Goal: Check status: Verify the current state of an ongoing process or item

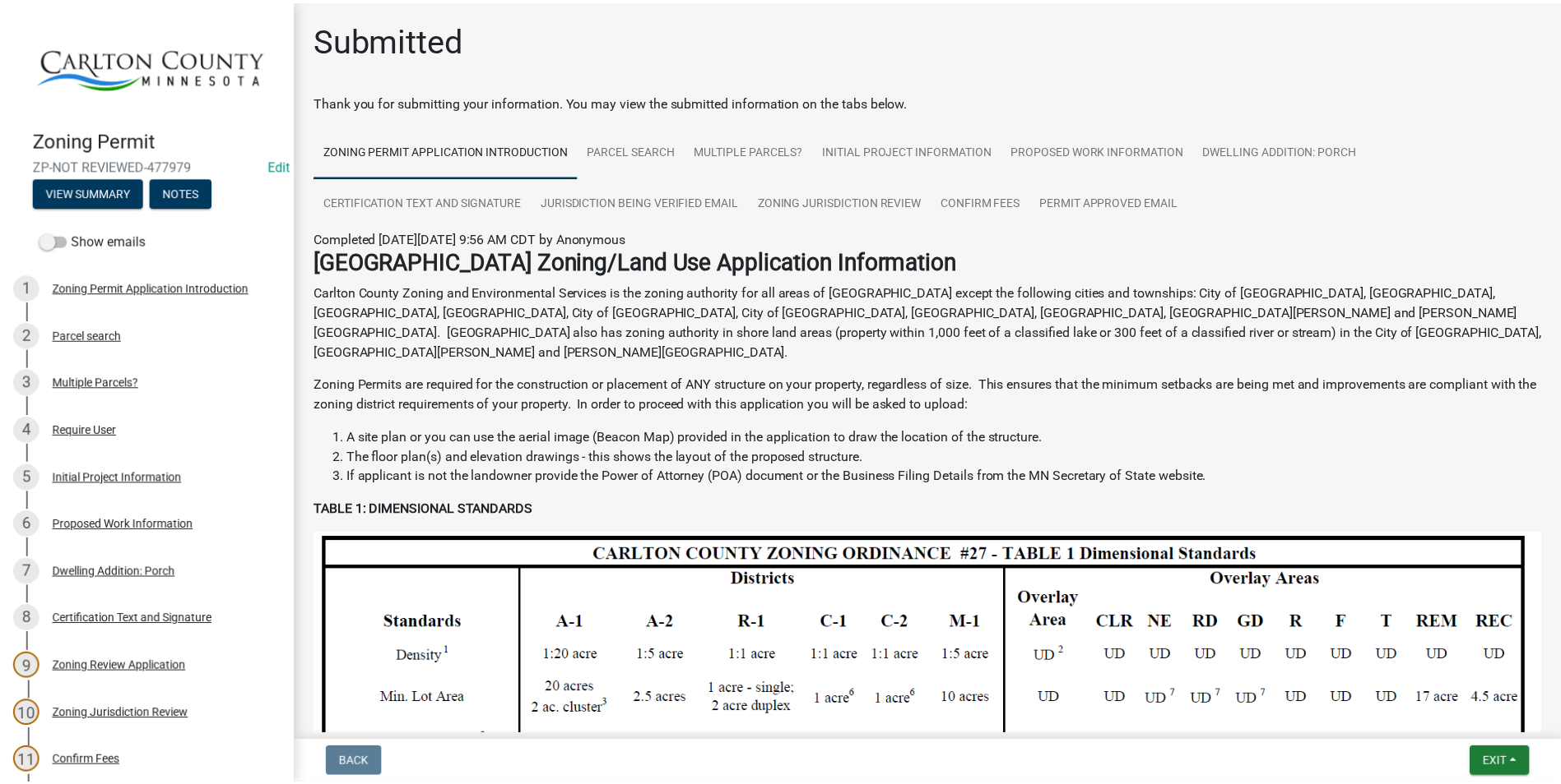
scroll to position [112, 0]
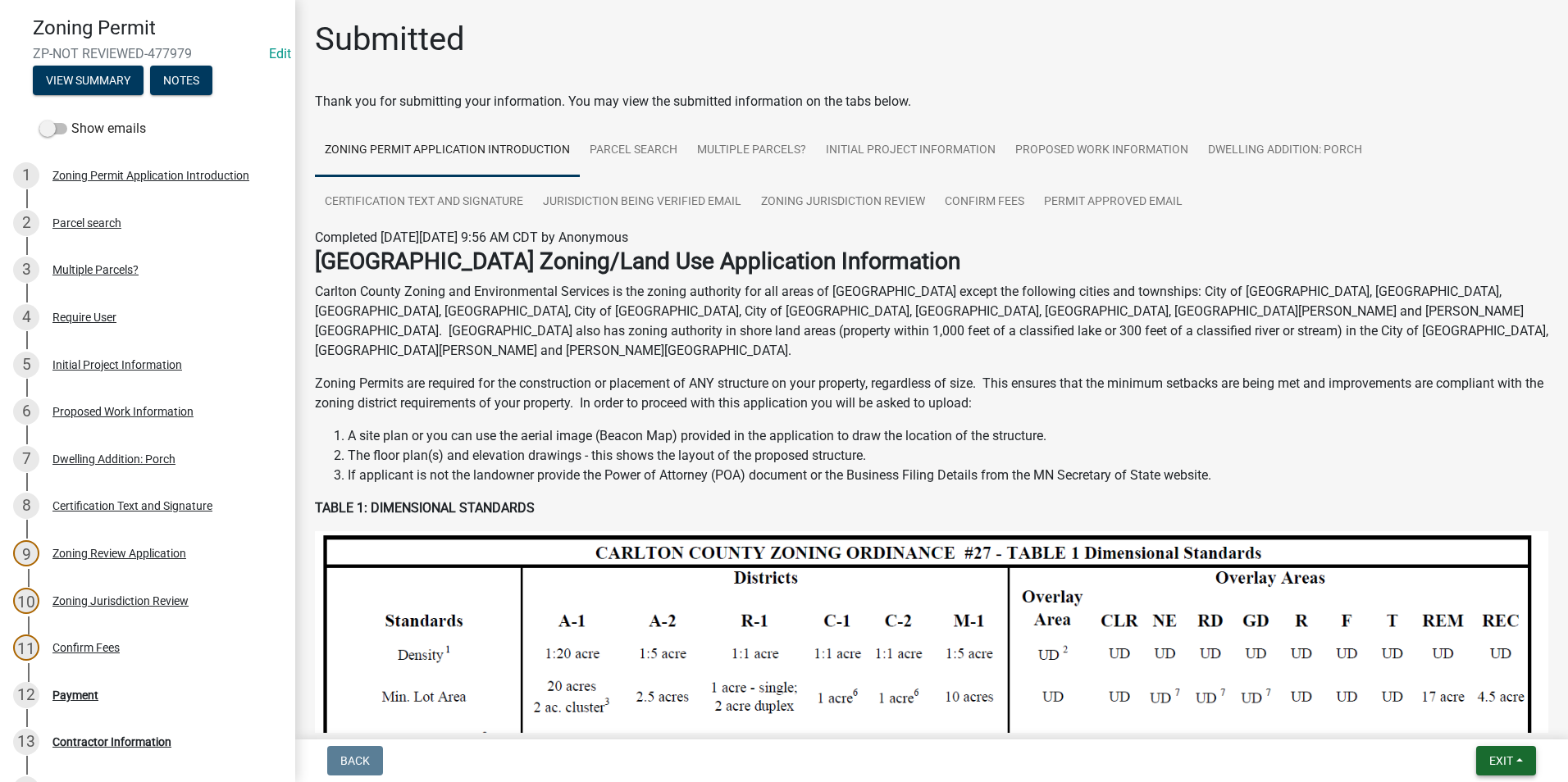
click at [1500, 747] on button "Exit" at bounding box center [1506, 761] width 60 height 29
click at [1491, 713] on button "Save & Exit" at bounding box center [1470, 719] width 131 height 39
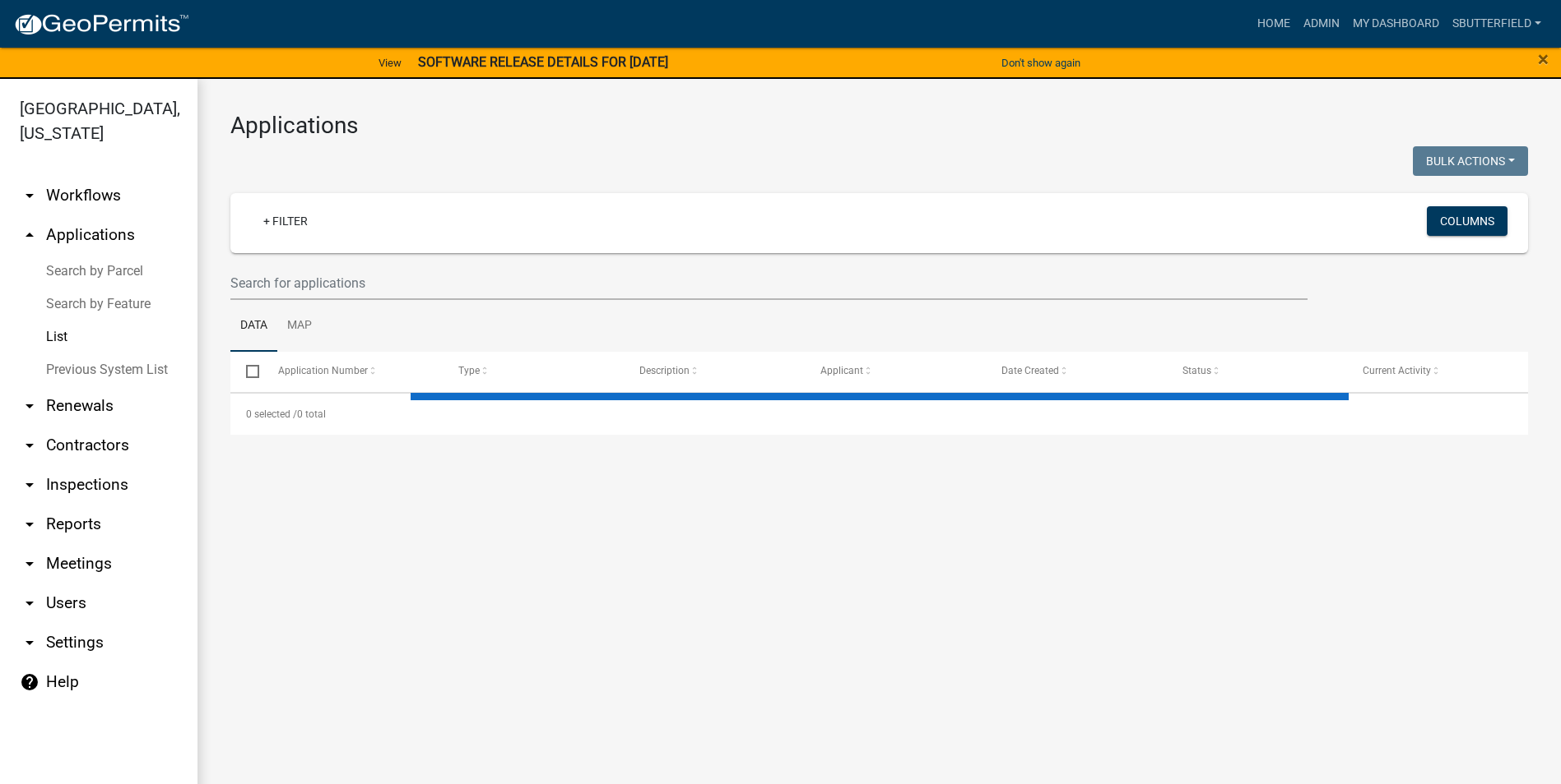
select select "1: 25"
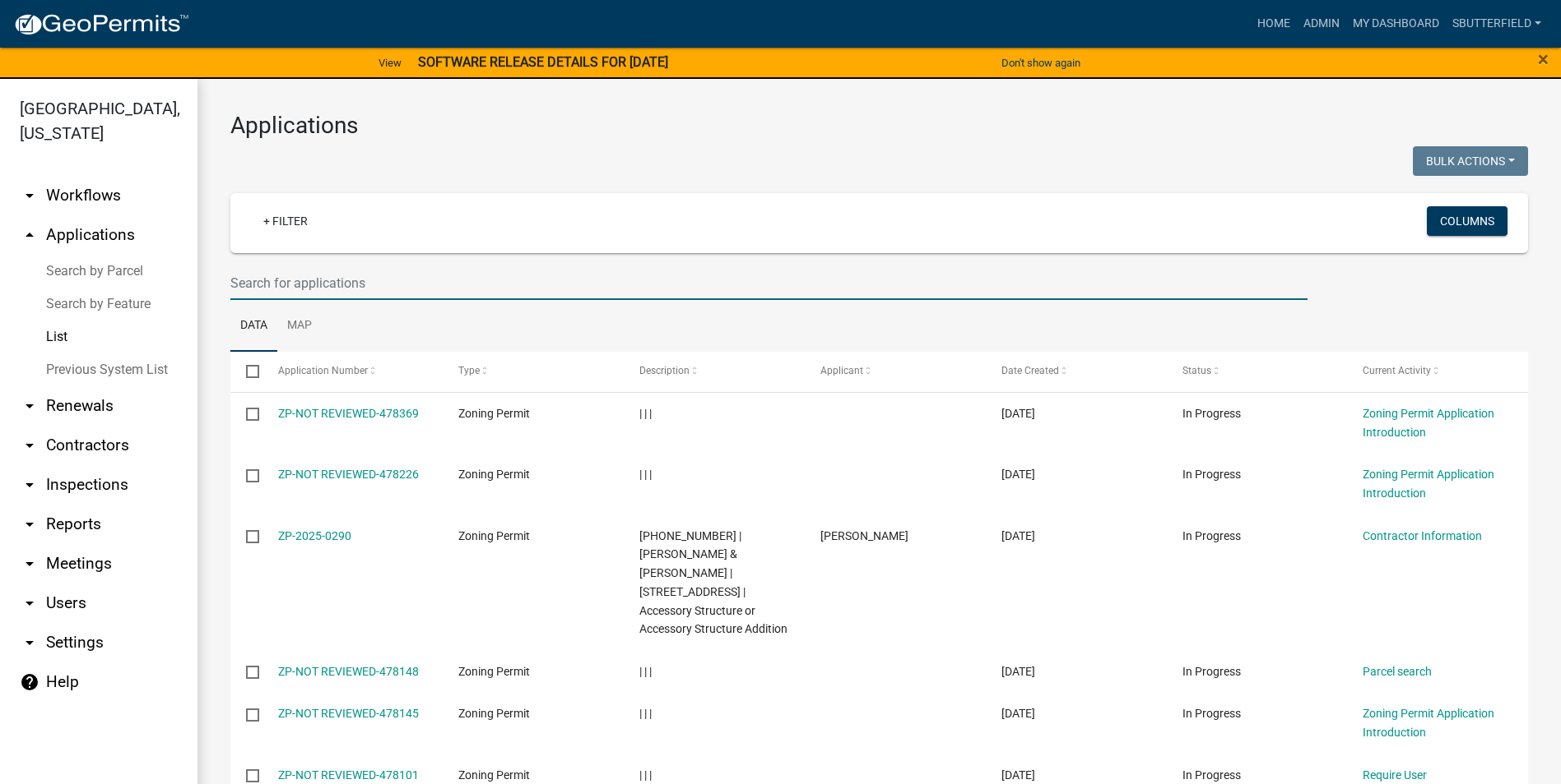
click at [328, 274] on input "text" at bounding box center [769, 283] width 1077 height 33
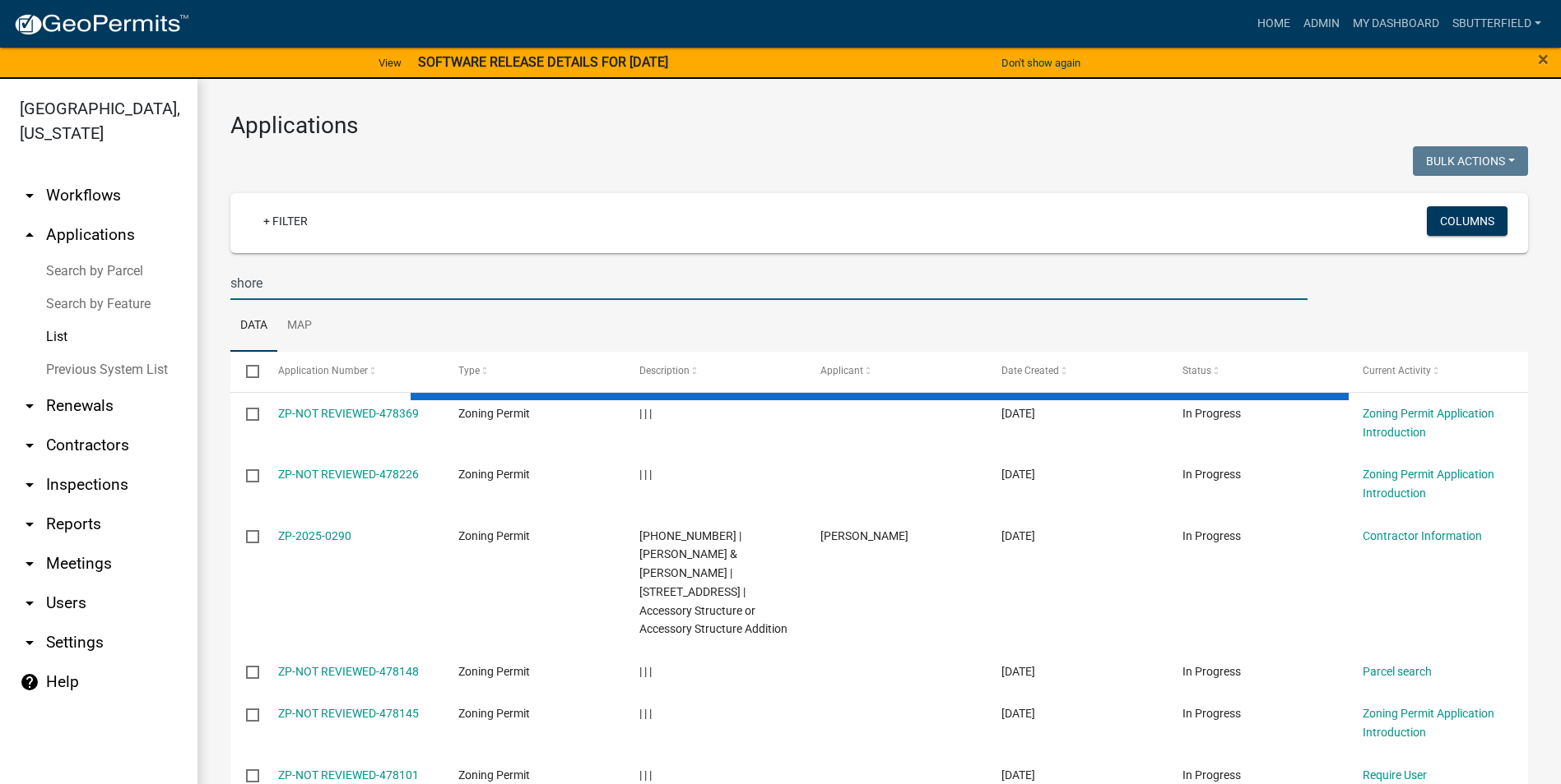
type input "shorel"
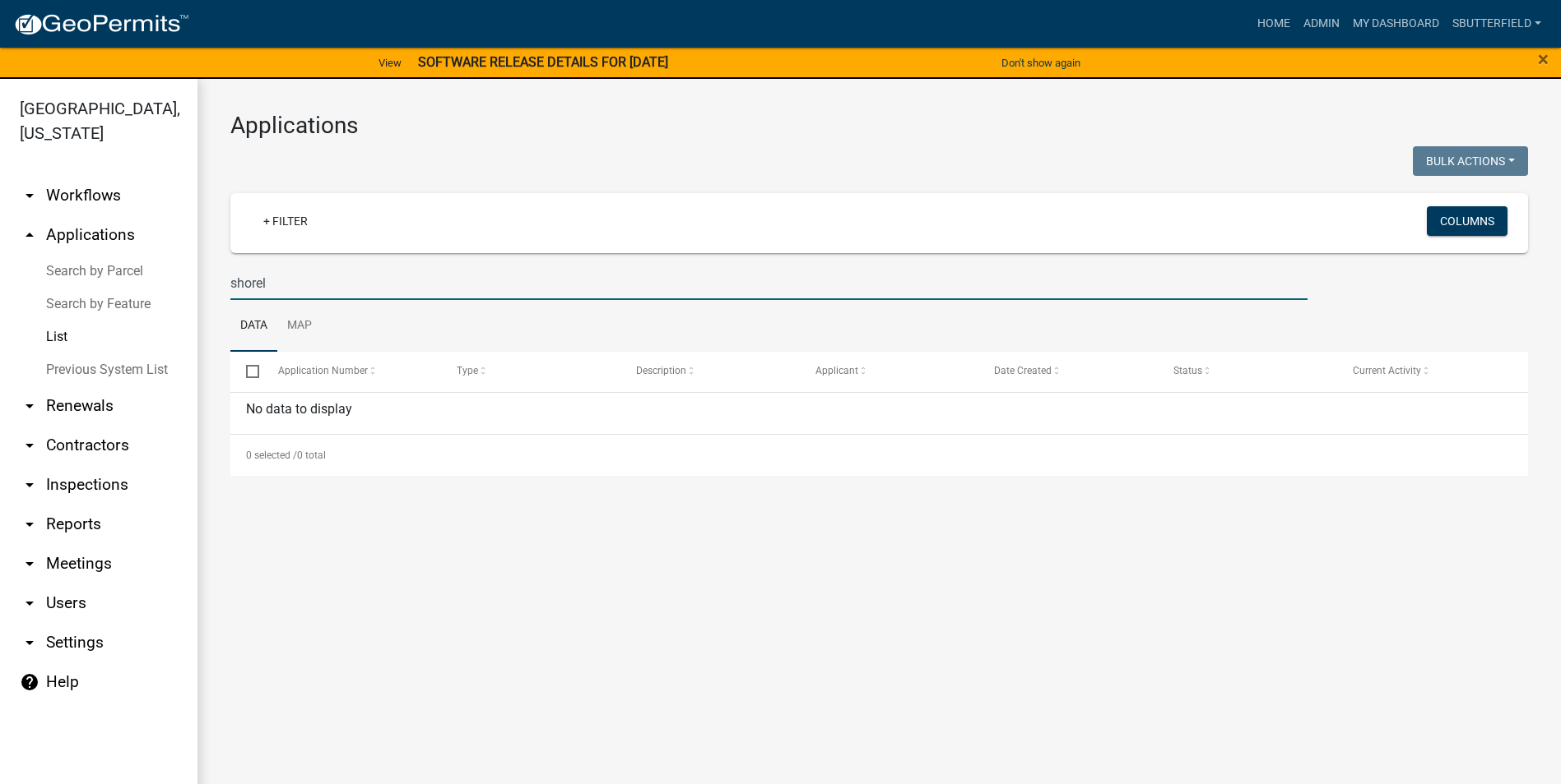
drag, startPoint x: 287, startPoint y: 285, endPoint x: 204, endPoint y: 272, distance: 84.0
click at [204, 272] on div "Applications Bulk Actions Void Expire Lock Withdraw + Filter Columns shorel Dat…" at bounding box center [879, 294] width 1363 height 430
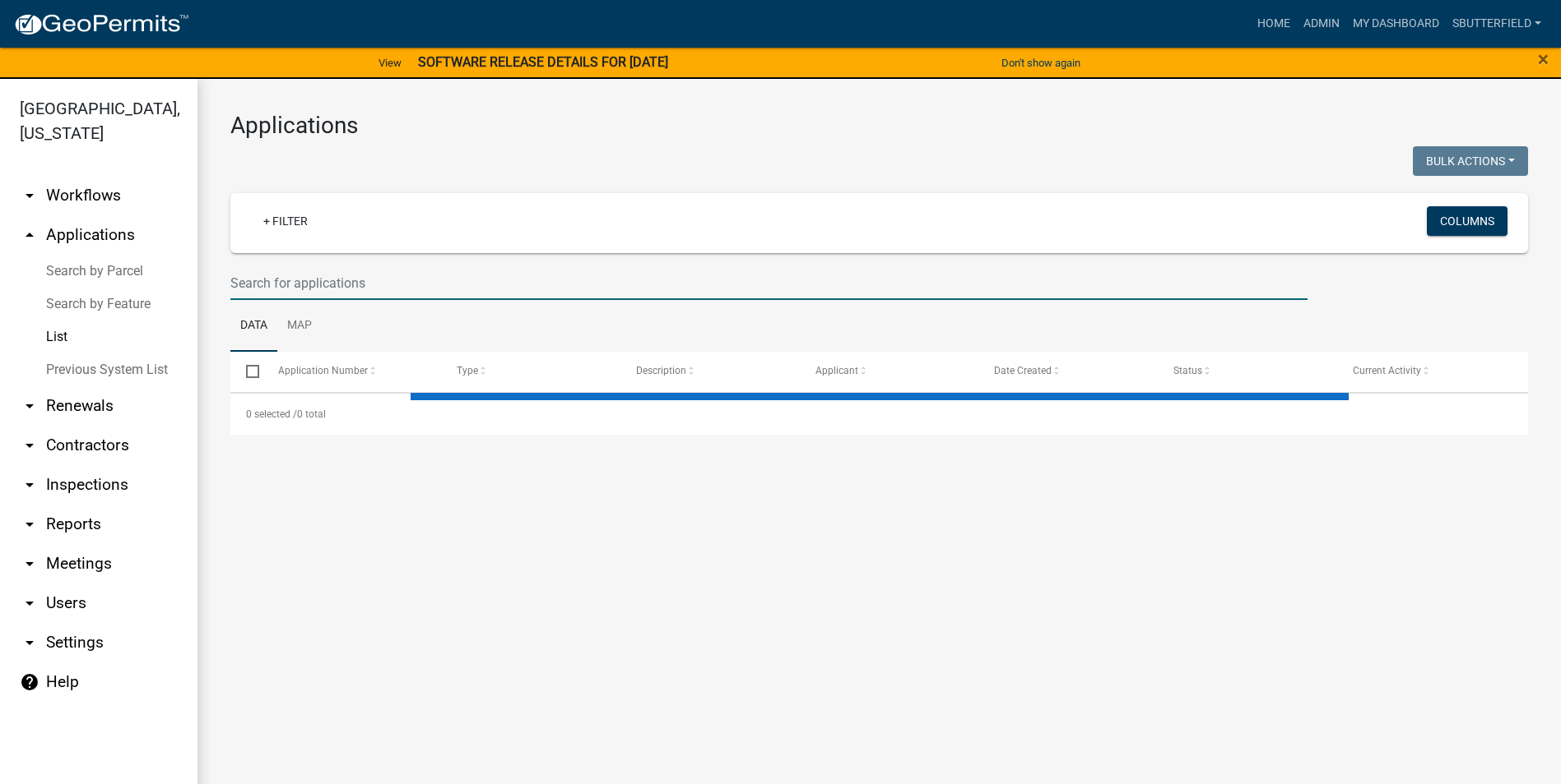
select select "1: 25"
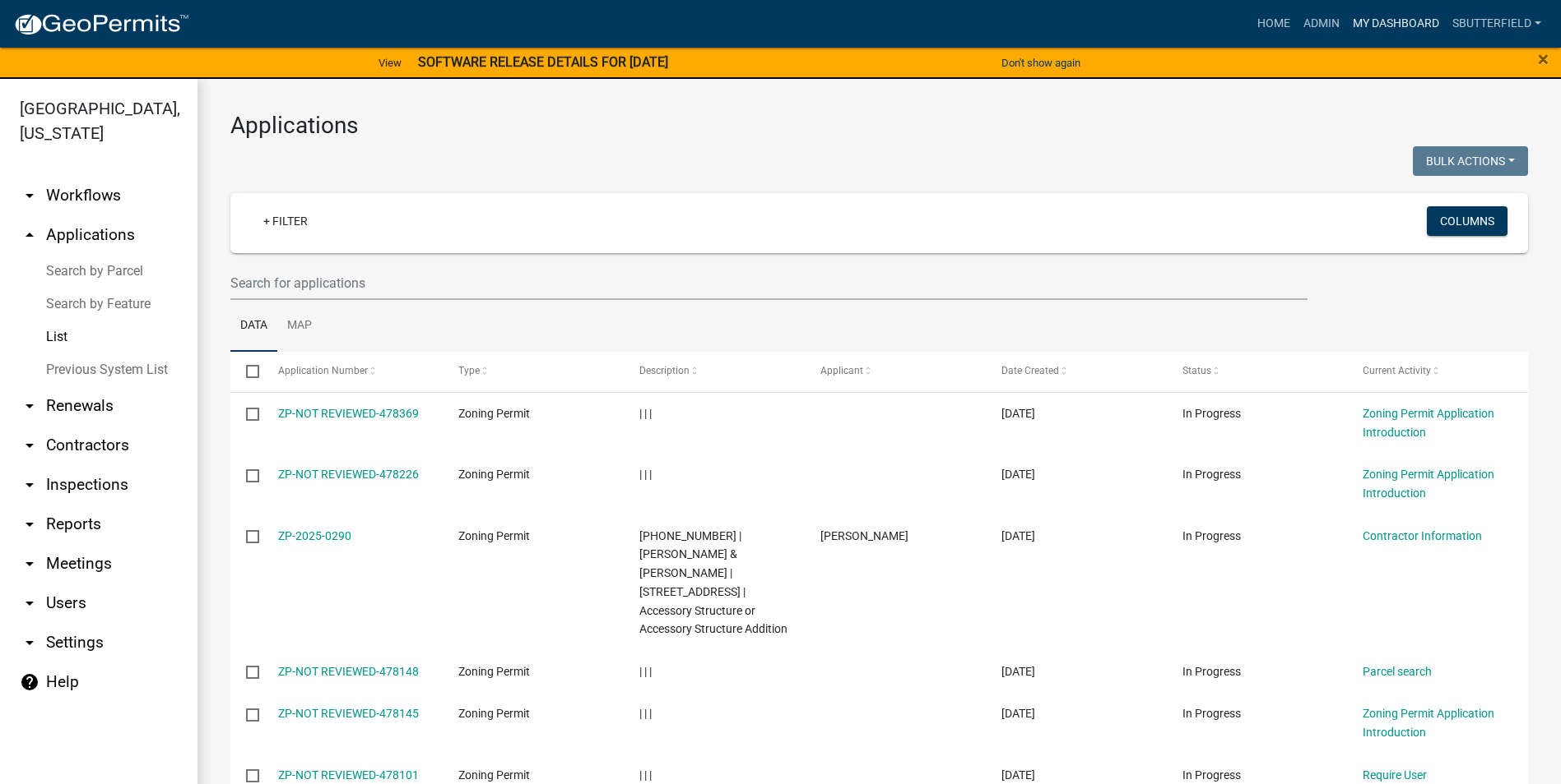
click at [1406, 18] on link "My Dashboard" at bounding box center [1395, 23] width 100 height 31
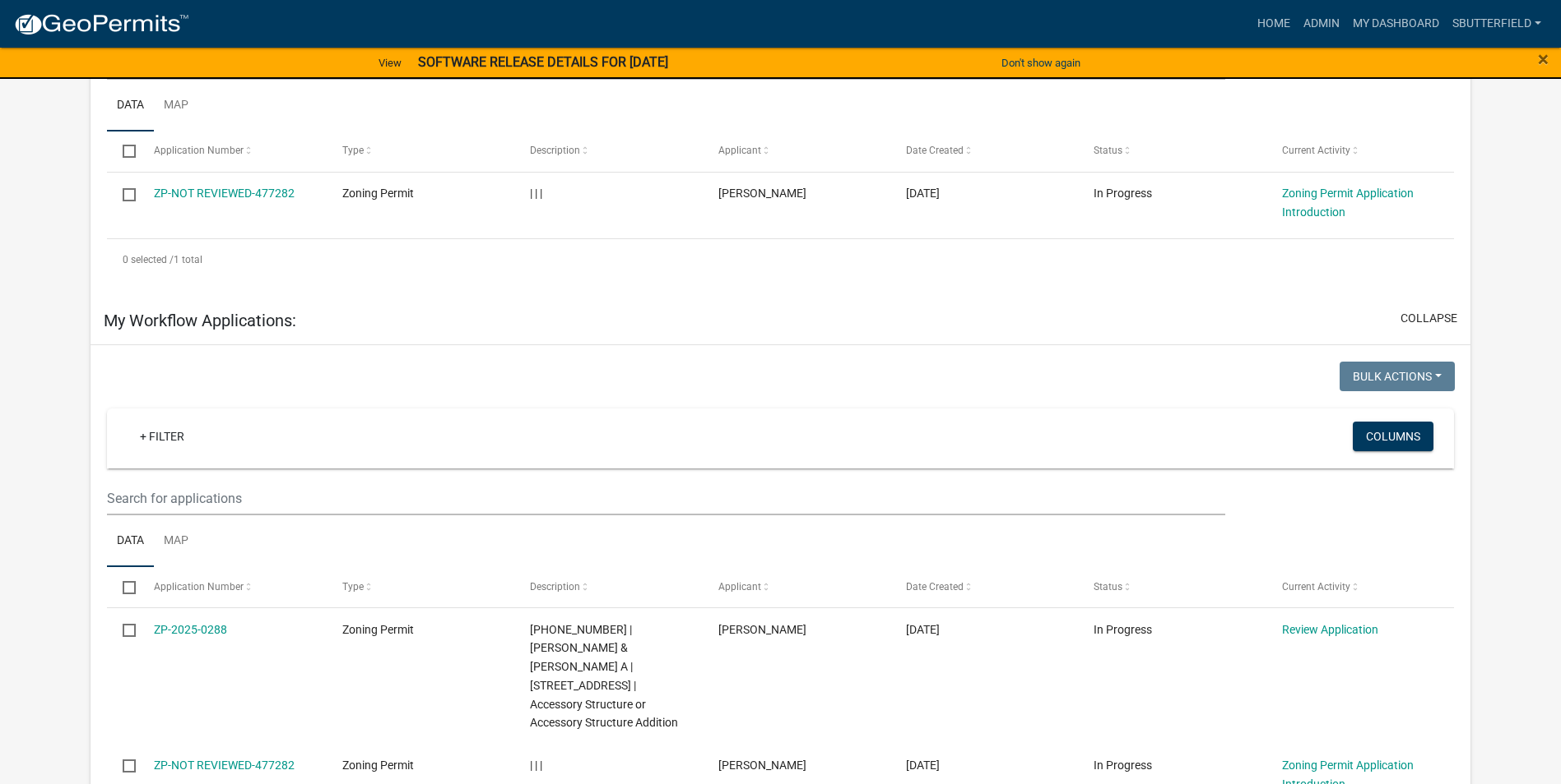
scroll to position [329, 0]
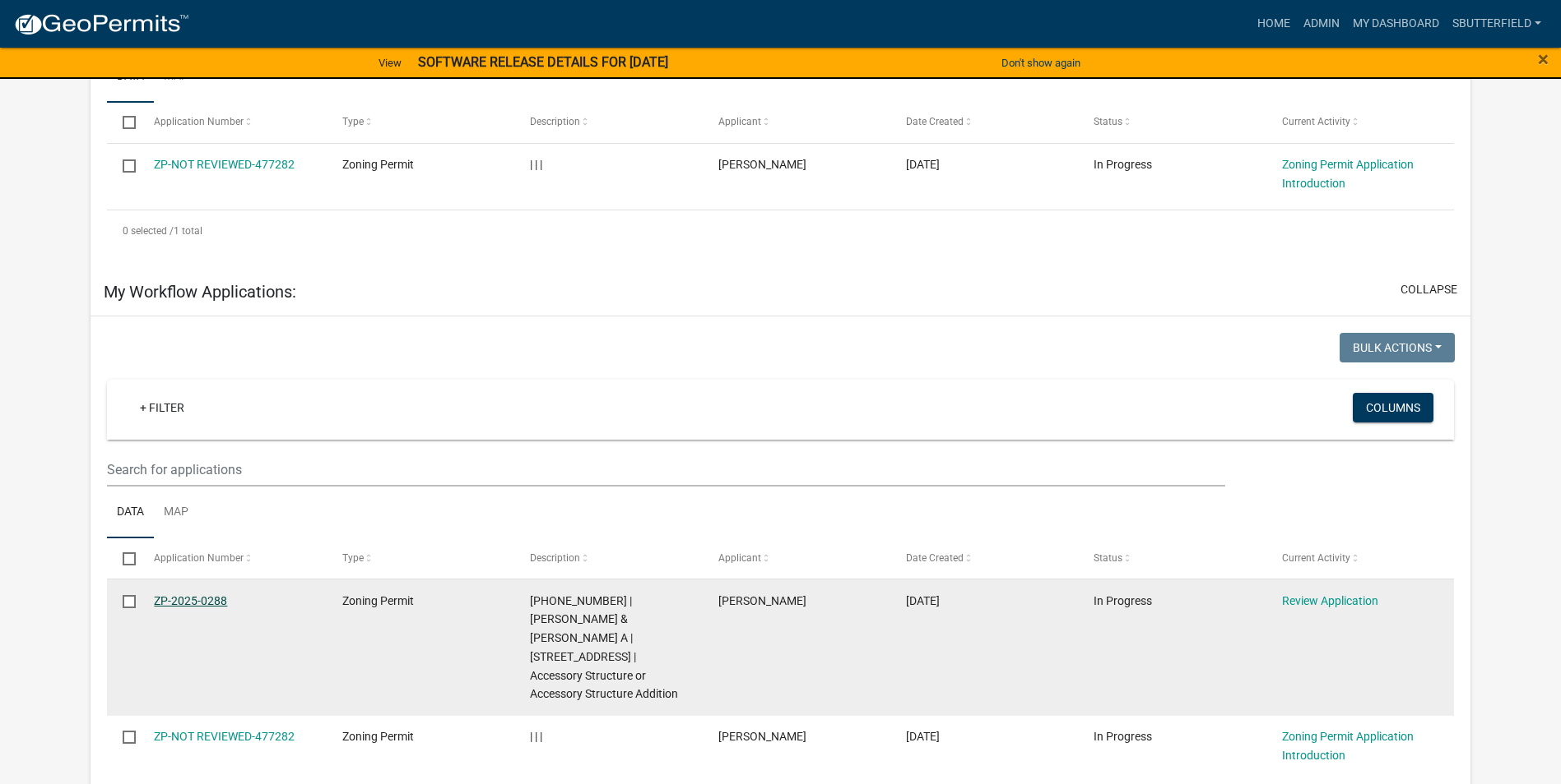
click at [201, 597] on link "ZP-2025-0288" at bounding box center [190, 600] width 73 height 13
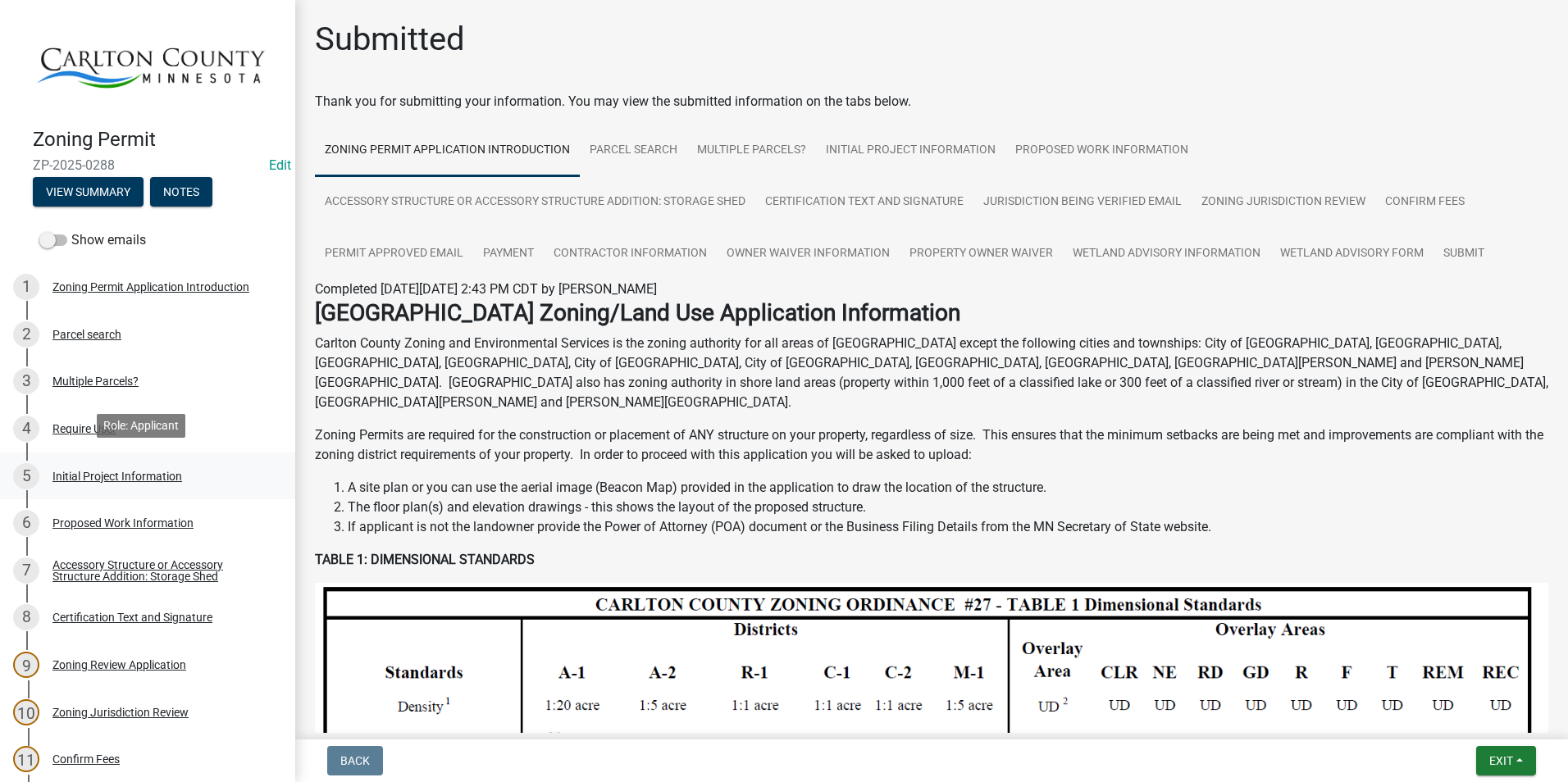
click at [133, 471] on div "Initial Project Information" at bounding box center [117, 476] width 130 height 12
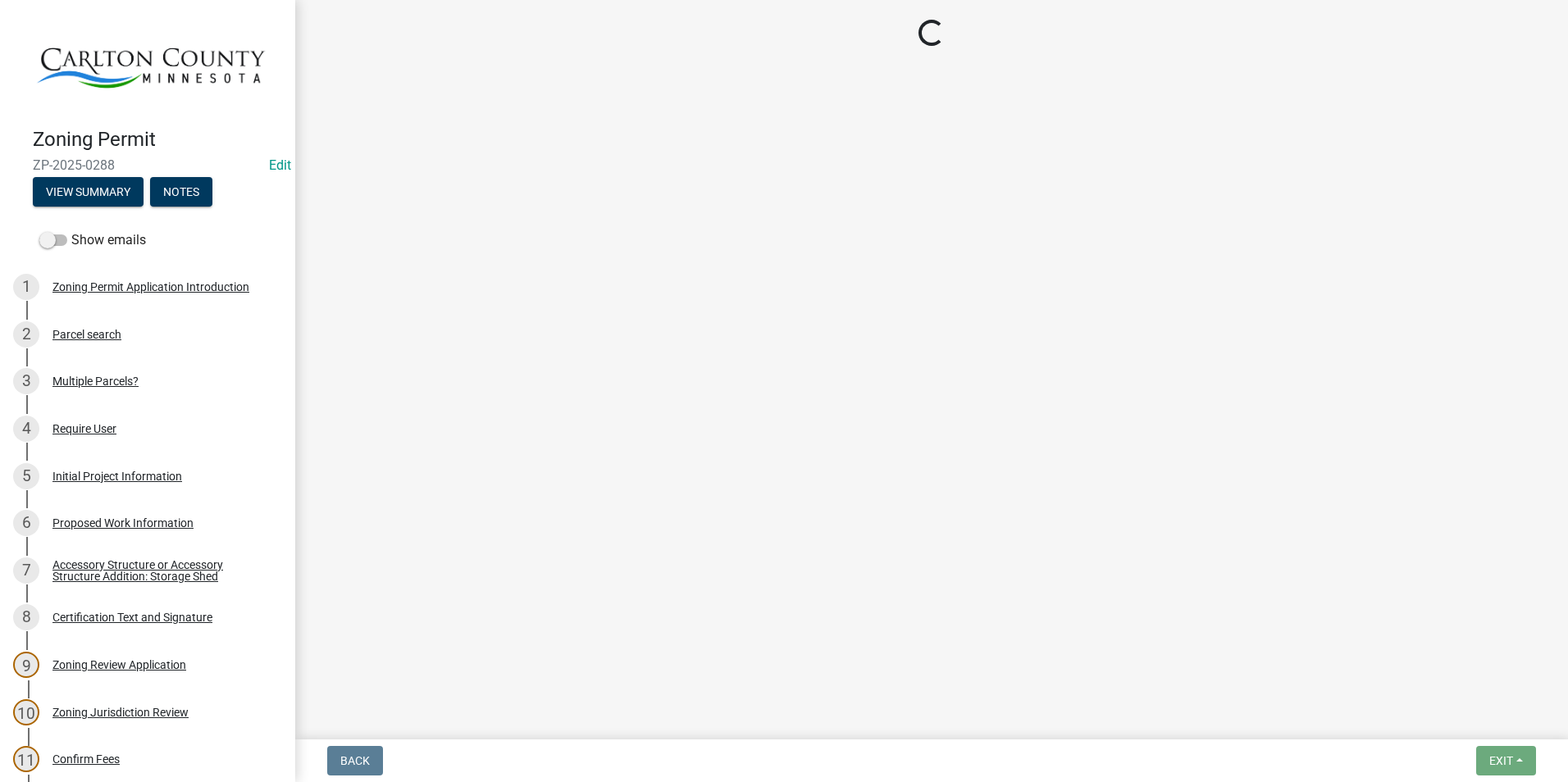
select select "33d21d3a-ebb3-419e-8315-ef7213d04586"
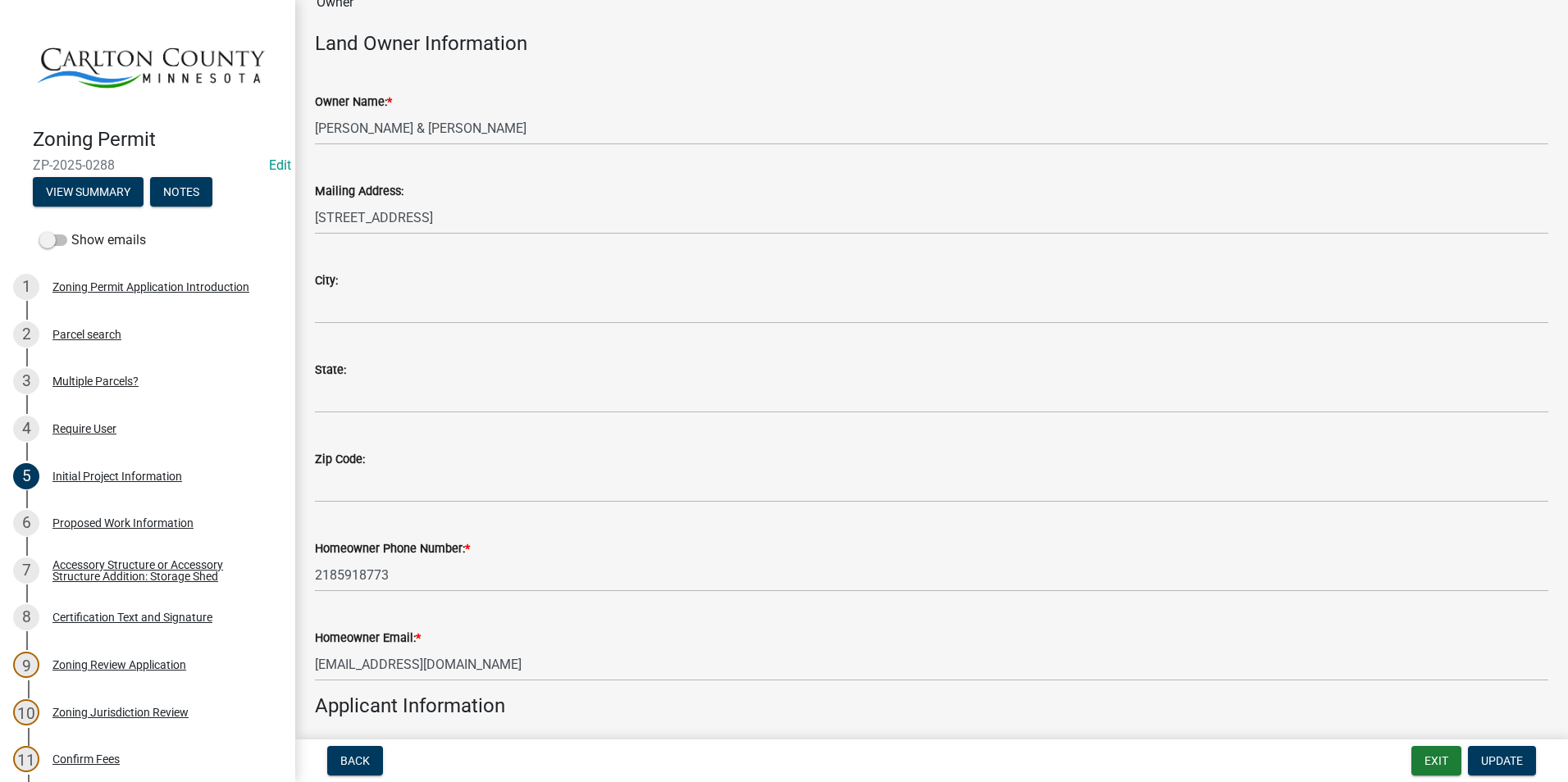
scroll to position [164, 0]
